Goal: Information Seeking & Learning: Learn about a topic

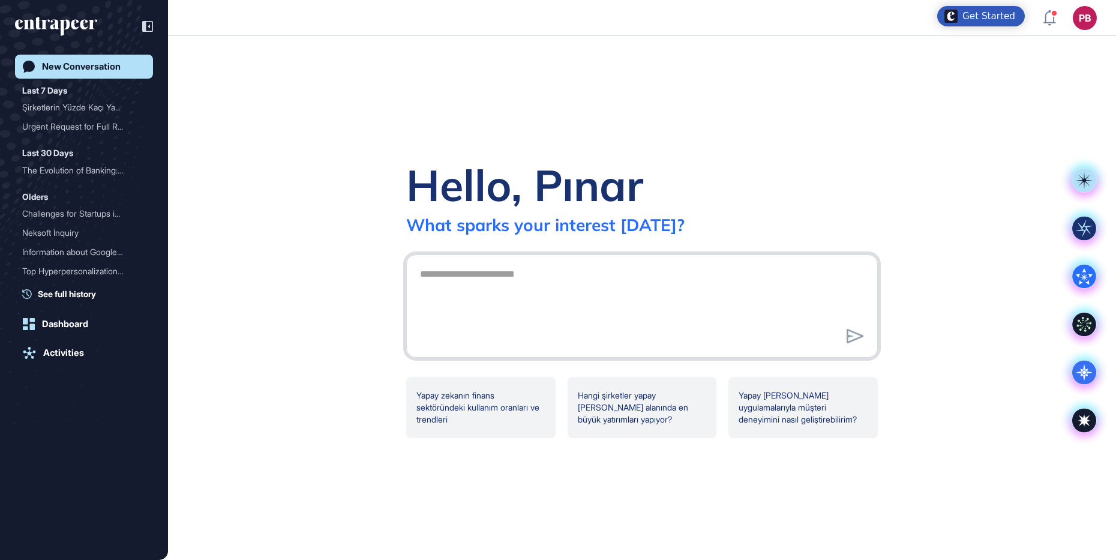
scroll to position [1, 1]
click at [497, 275] on textarea at bounding box center [642, 304] width 458 height 84
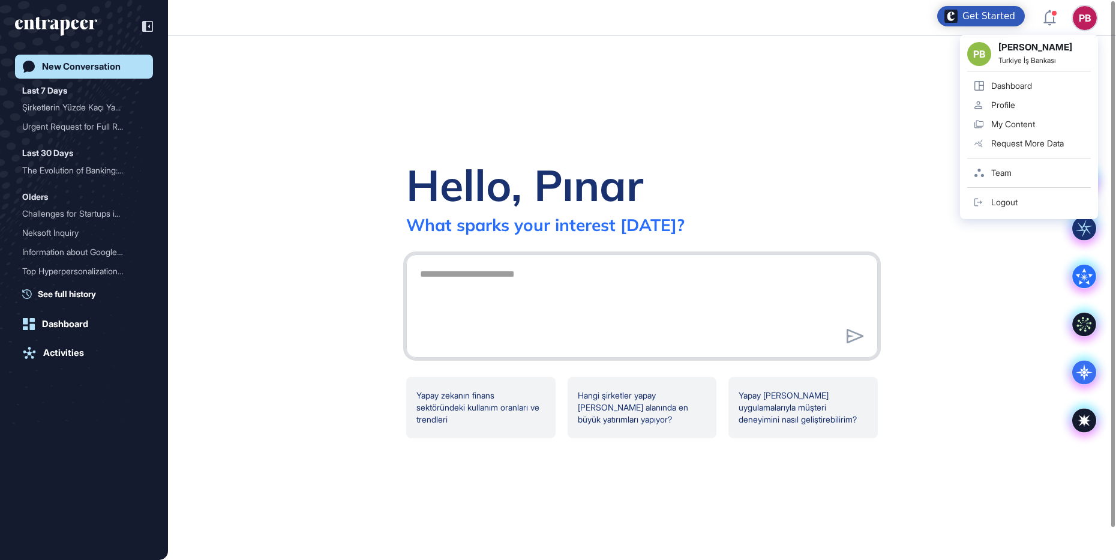
drag, startPoint x: 569, startPoint y: 274, endPoint x: 527, endPoint y: 283, distance: 43.1
click at [527, 283] on textarea at bounding box center [642, 304] width 458 height 84
paste textarea "**********"
type textarea "**********"
click at [853, 342] on icon at bounding box center [855, 336] width 17 height 14
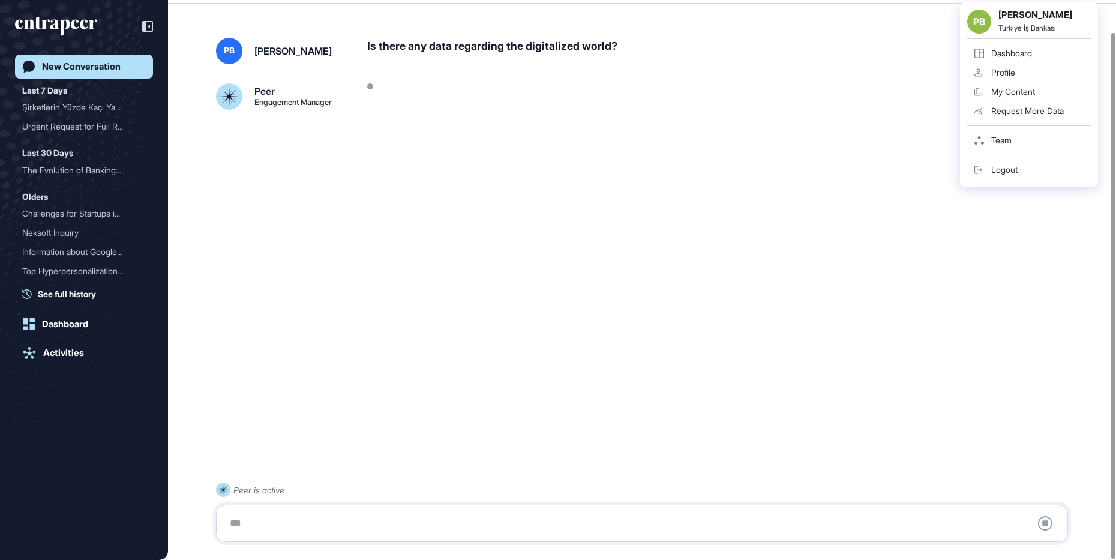
scroll to position [34, 0]
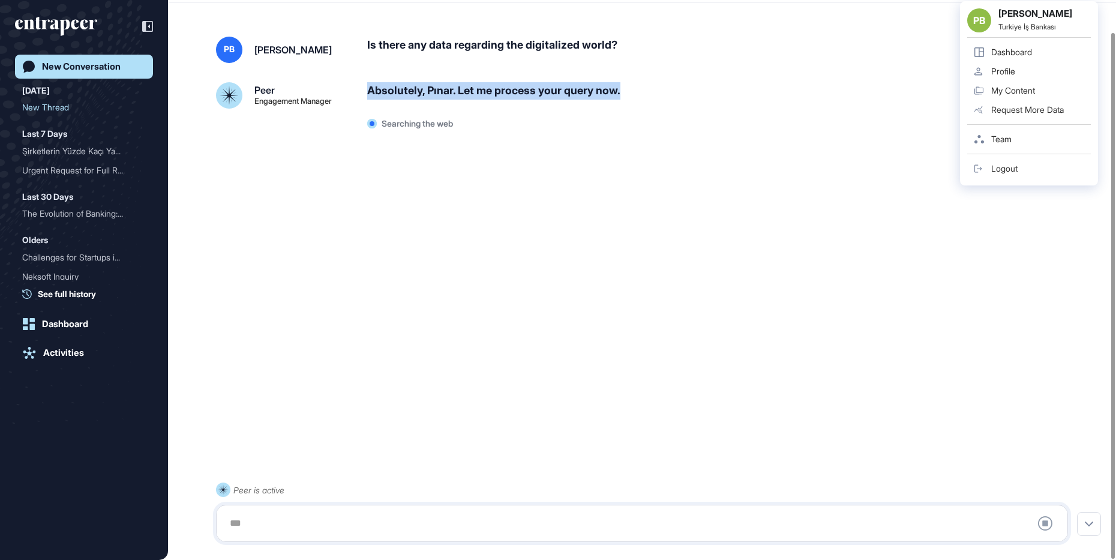
drag, startPoint x: 366, startPoint y: 89, endPoint x: 640, endPoint y: 104, distance: 274.0
click at [640, 104] on div "Peer Engagement Manager Absolutely, [GEOGRAPHIC_DATA]. Let me process your quer…" at bounding box center [642, 108] width 852 height 52
drag, startPoint x: 640, startPoint y: 104, endPoint x: 604, endPoint y: 93, distance: 37.2
copy div "Absolutely, Pınar. Let me process your query now."
click at [290, 397] on div "PB [PERSON_NAME] Is there any data regarding the digitalized world? Peer Engage…" at bounding box center [642, 265] width 948 height 504
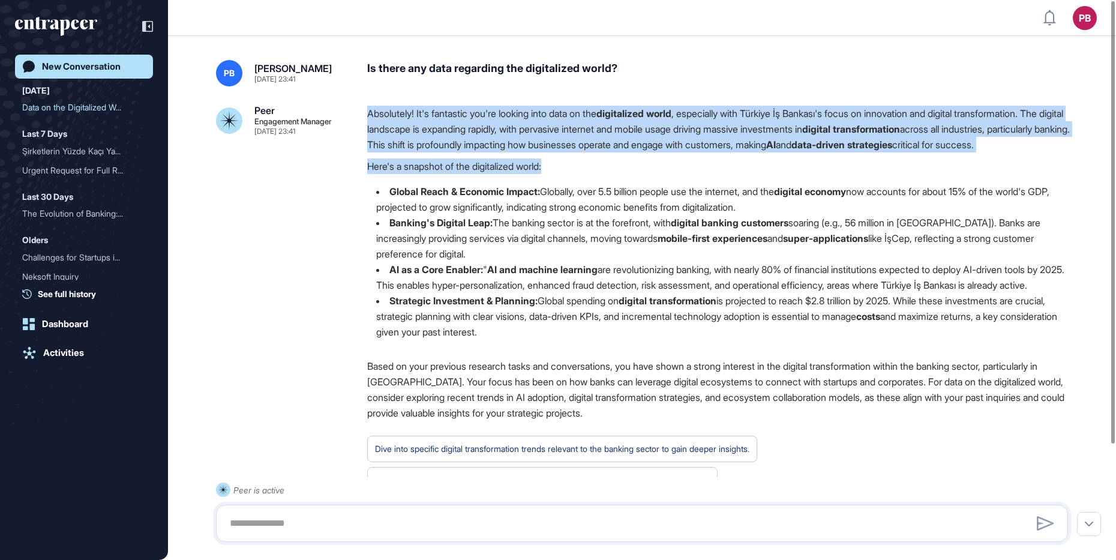
drag, startPoint x: 364, startPoint y: 107, endPoint x: 610, endPoint y: 172, distance: 253.8
click at [610, 172] on div "Peer Engagement Manager [DATE] 23:41 Absolutely! It's fantastic you're looking …" at bounding box center [642, 310] width 852 height 408
drag, startPoint x: 610, startPoint y: 172, endPoint x: 491, endPoint y: 112, distance: 132.8
copy div "Absolutely! It's fantastic you're looking into data on the digitalized world , …"
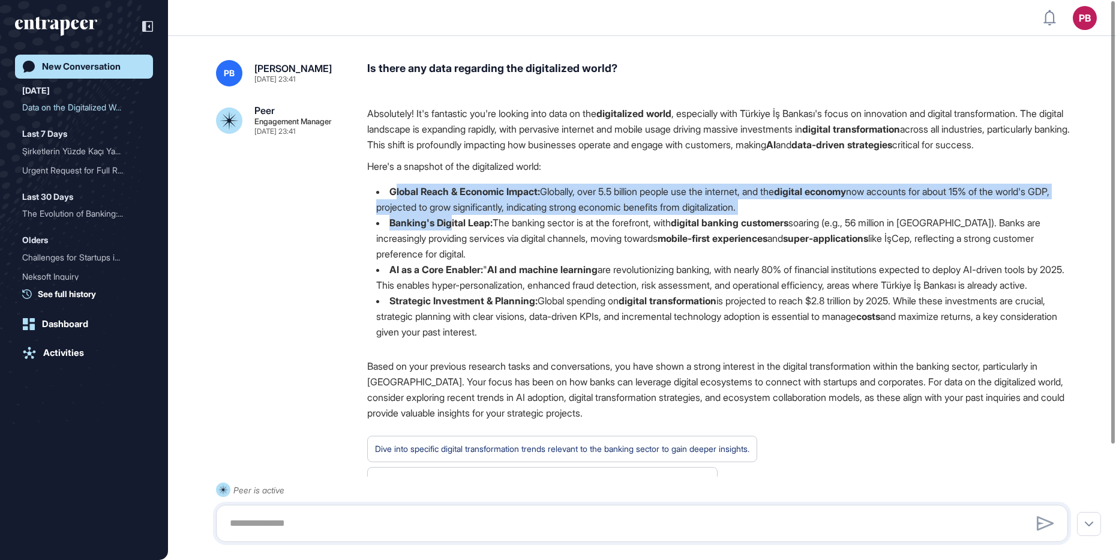
drag, startPoint x: 398, startPoint y: 206, endPoint x: 454, endPoint y: 232, distance: 62.0
click at [454, 232] on ul "Global Reach & Economic Impact: Globally, over 5.5 billion people use the inter…" at bounding box center [722, 262] width 710 height 156
drag, startPoint x: 454, startPoint y: 232, endPoint x: 422, endPoint y: 223, distance: 33.8
click at [422, 215] on li "Global Reach & Economic Impact: Globally, over 5.5 billion people use the inter…" at bounding box center [722, 199] width 710 height 31
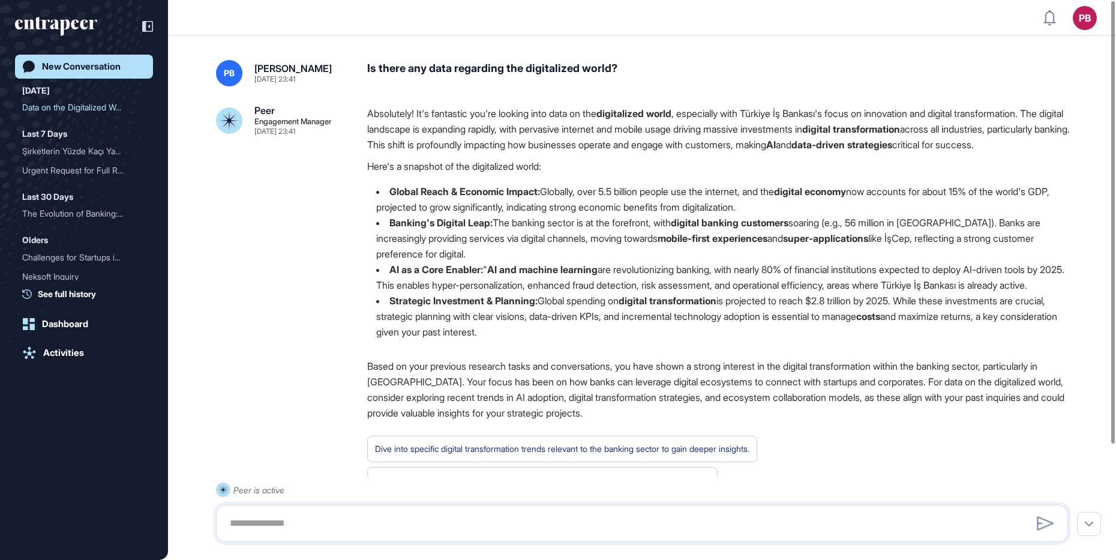
click at [377, 203] on li "Global Reach & Economic Impact: Globally, over 5.5 billion people use the inter…" at bounding box center [722, 199] width 710 height 31
drag, startPoint x: 388, startPoint y: 208, endPoint x: 539, endPoint y: 272, distance: 164.5
click at [539, 272] on ul "Global Reach & Economic Impact: Globally, over 5.5 billion people use the inter…" at bounding box center [722, 262] width 710 height 156
drag, startPoint x: 539, startPoint y: 272, endPoint x: 471, endPoint y: 223, distance: 84.1
copy ul "Global Reach & Economic Impact: Globally, over 5.5 billion people use the inter…"
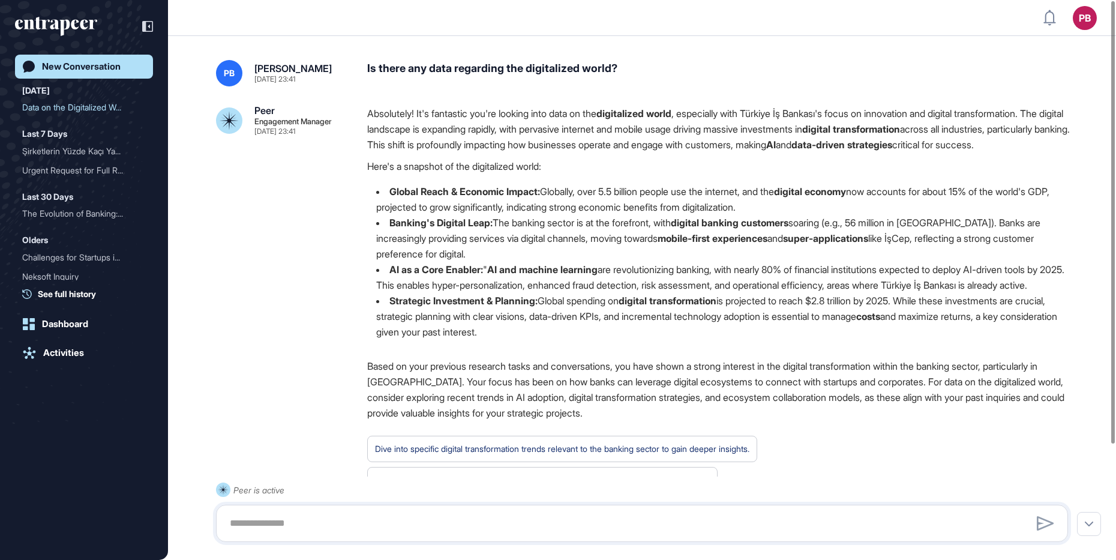
drag, startPoint x: 383, startPoint y: 285, endPoint x: 511, endPoint y: 314, distance: 131.1
click at [511, 293] on li "AI as a Core Enabler: " AI and machine learning are revolutionizing banking, wi…" at bounding box center [722, 277] width 710 height 31
drag, startPoint x: 511, startPoint y: 314, endPoint x: 498, endPoint y: 299, distance: 20.4
copy li "AI as a Core Enabler: " AI and machine learning are revolutionizing banking, wi…"
drag, startPoint x: 386, startPoint y: 335, endPoint x: 679, endPoint y: 368, distance: 295.3
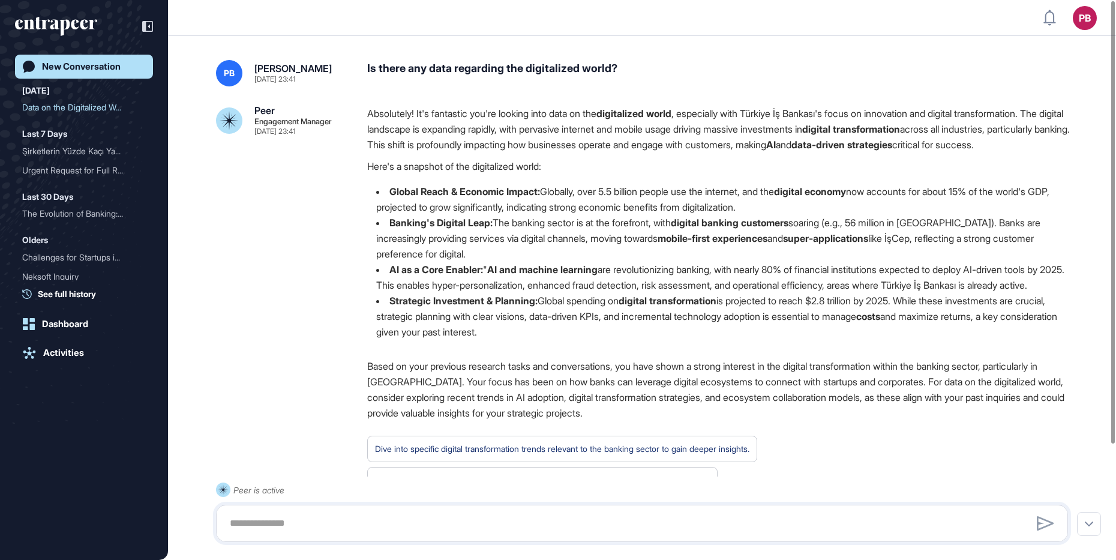
click at [679, 340] on li "Strategic Investment & Planning: Global spending on digital transformation is p…" at bounding box center [722, 316] width 710 height 47
drag, startPoint x: 679, startPoint y: 368, endPoint x: 666, endPoint y: 352, distance: 20.9
copy li "Strategic Investment & Planning: Global spending on digital transformation is p…"
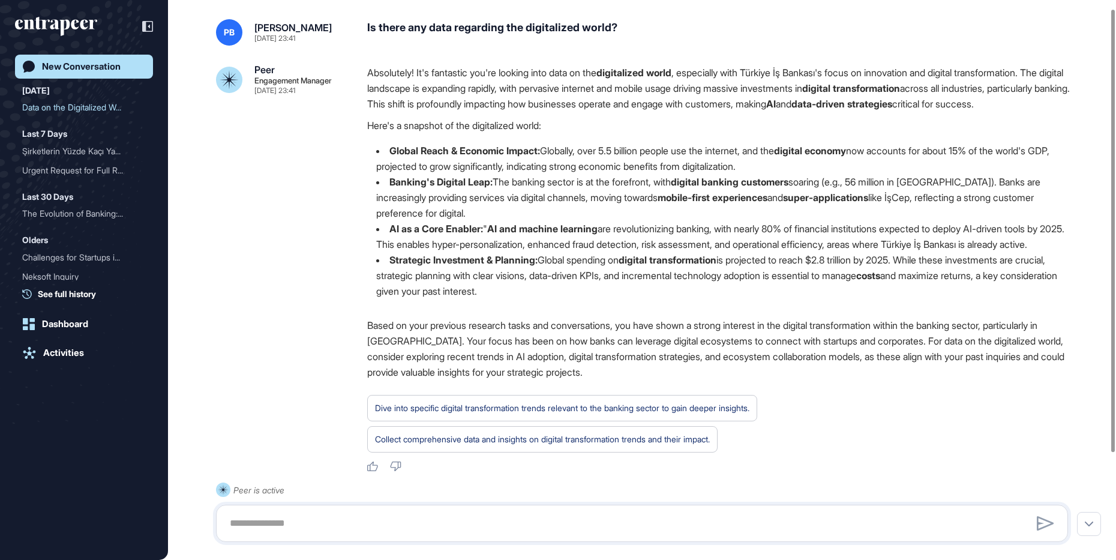
scroll to position [75, 0]
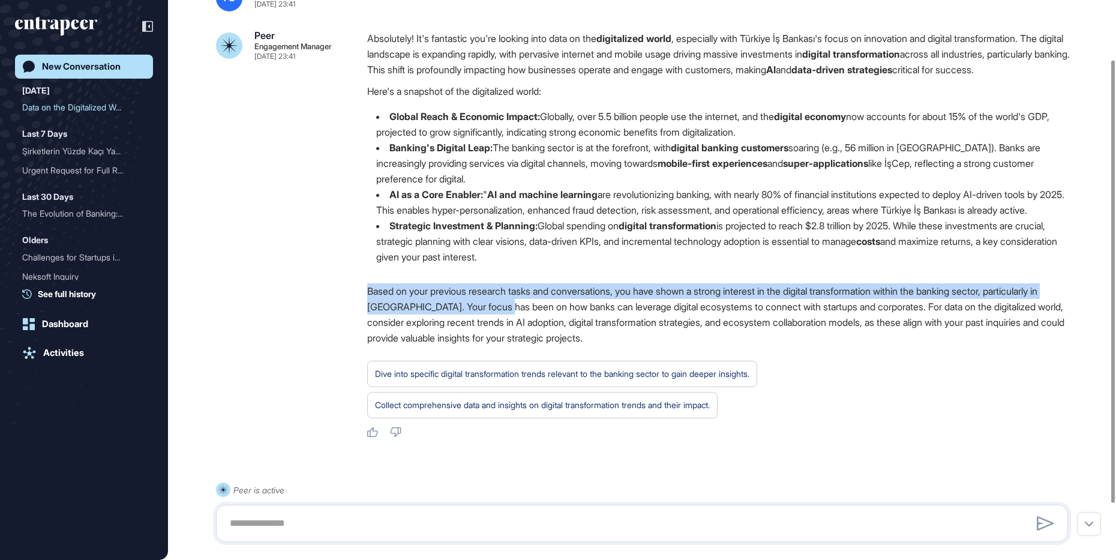
drag, startPoint x: 353, startPoint y: 326, endPoint x: 521, endPoint y: 344, distance: 169.0
copy p "Based on your previous research tasks and conversations, you have shown a stron…"
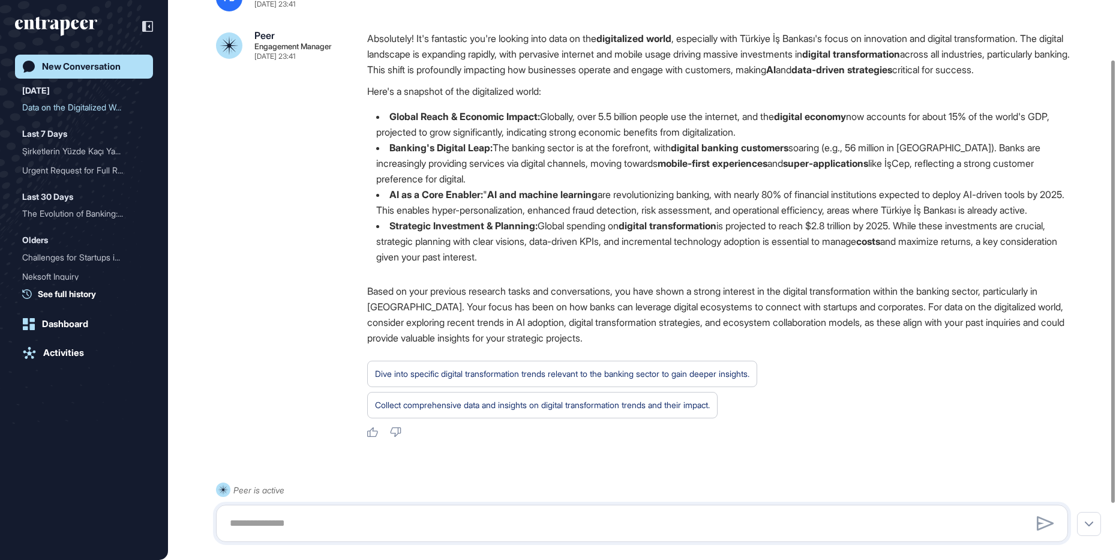
drag, startPoint x: 365, startPoint y: 392, endPoint x: 296, endPoint y: 395, distance: 69.7
drag, startPoint x: 296, startPoint y: 395, endPoint x: 917, endPoint y: 428, distance: 622.4
click at [892, 418] on div "Dive into specific digital transformation trends relevant to the banking sector…" at bounding box center [722, 390] width 710 height 58
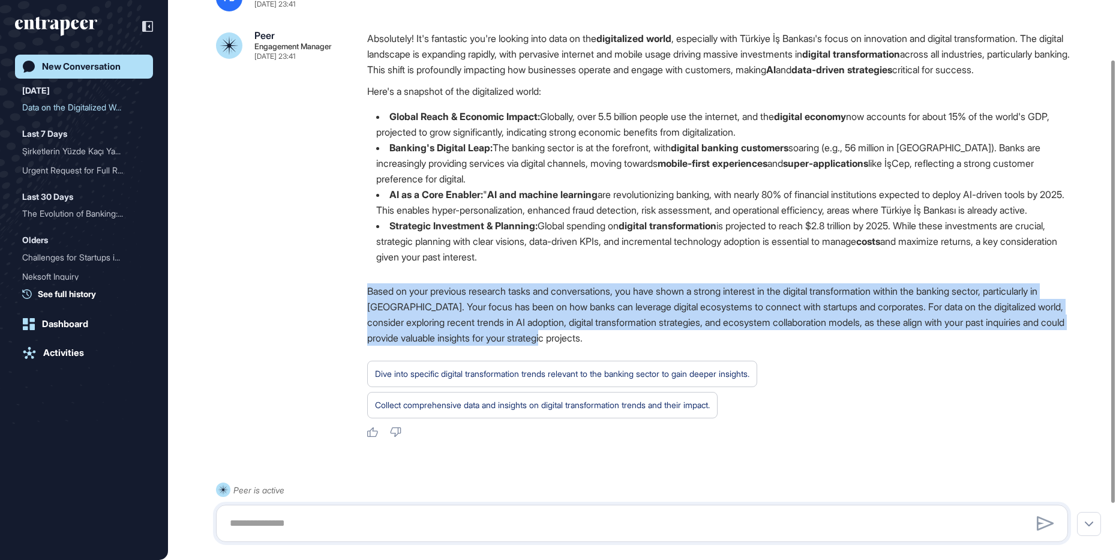
drag, startPoint x: 356, startPoint y: 317, endPoint x: 670, endPoint y: 376, distance: 319.4
click at [672, 376] on div "Peer Engagement Manager [DATE] 23:41 Absolutely! It's fantastic you're looking …" at bounding box center [642, 235] width 852 height 408
drag, startPoint x: 670, startPoint y: 376, endPoint x: 615, endPoint y: 354, distance: 59.5
copy p "Based on your previous research tasks and conversations, you have shown a stron…"
